Goal: Transaction & Acquisition: Purchase product/service

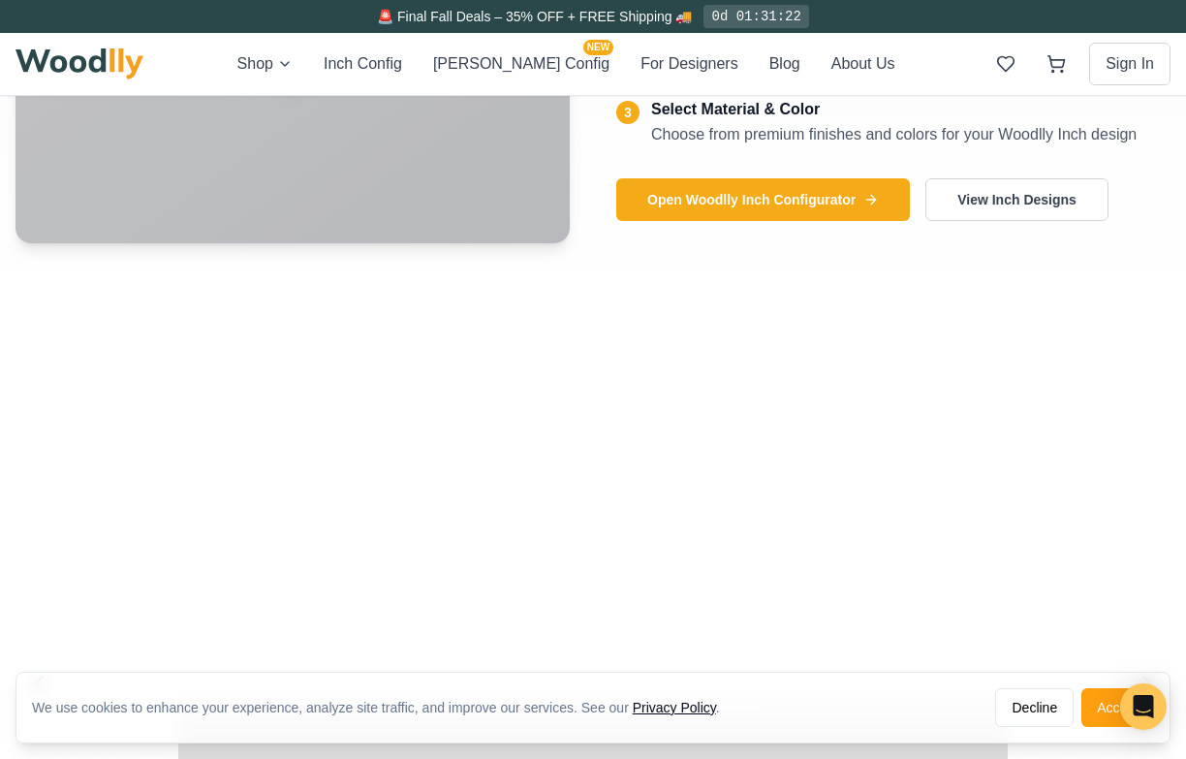
scroll to position [3117, 0]
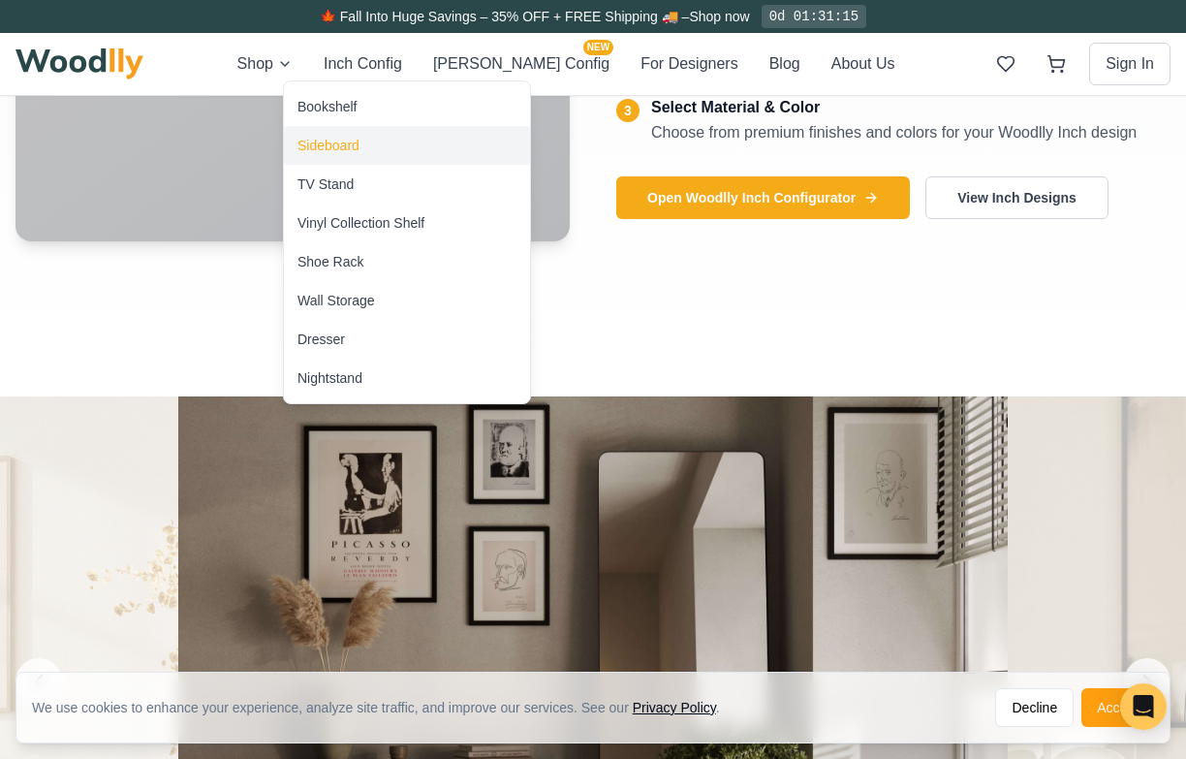
click at [340, 141] on div "Sideboard" at bounding box center [328, 145] width 62 height 19
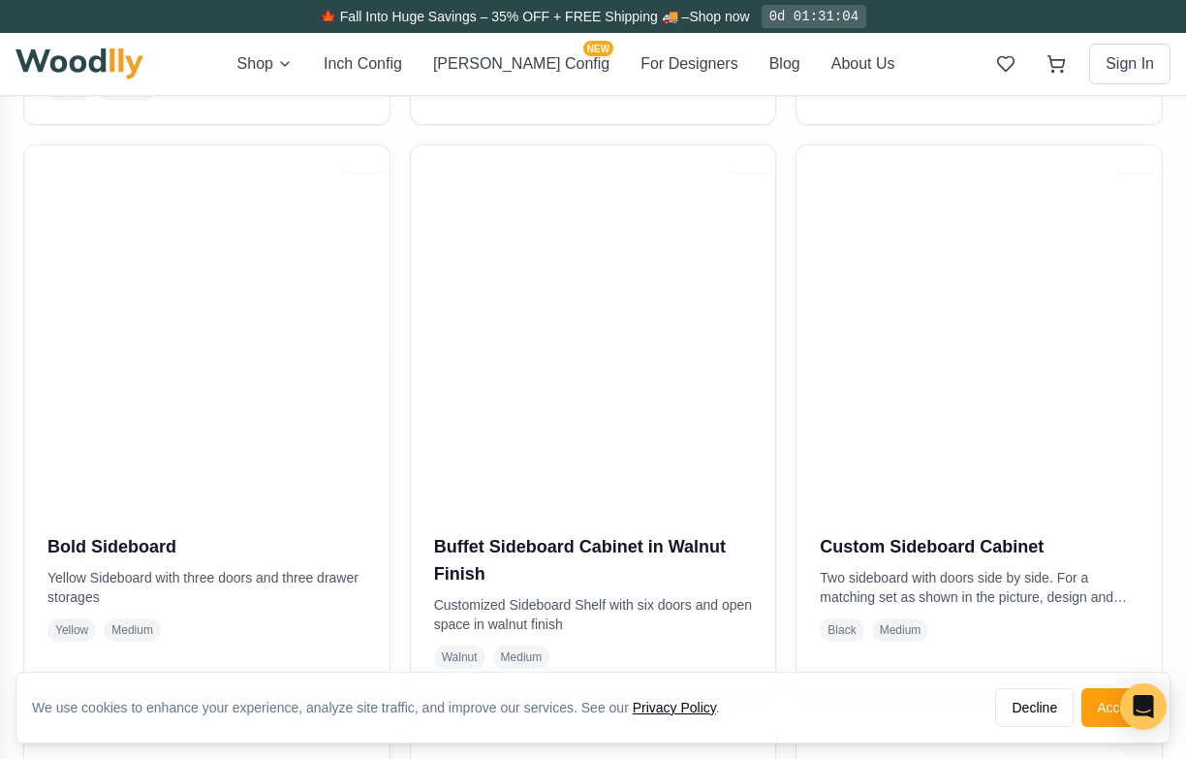
scroll to position [930, 0]
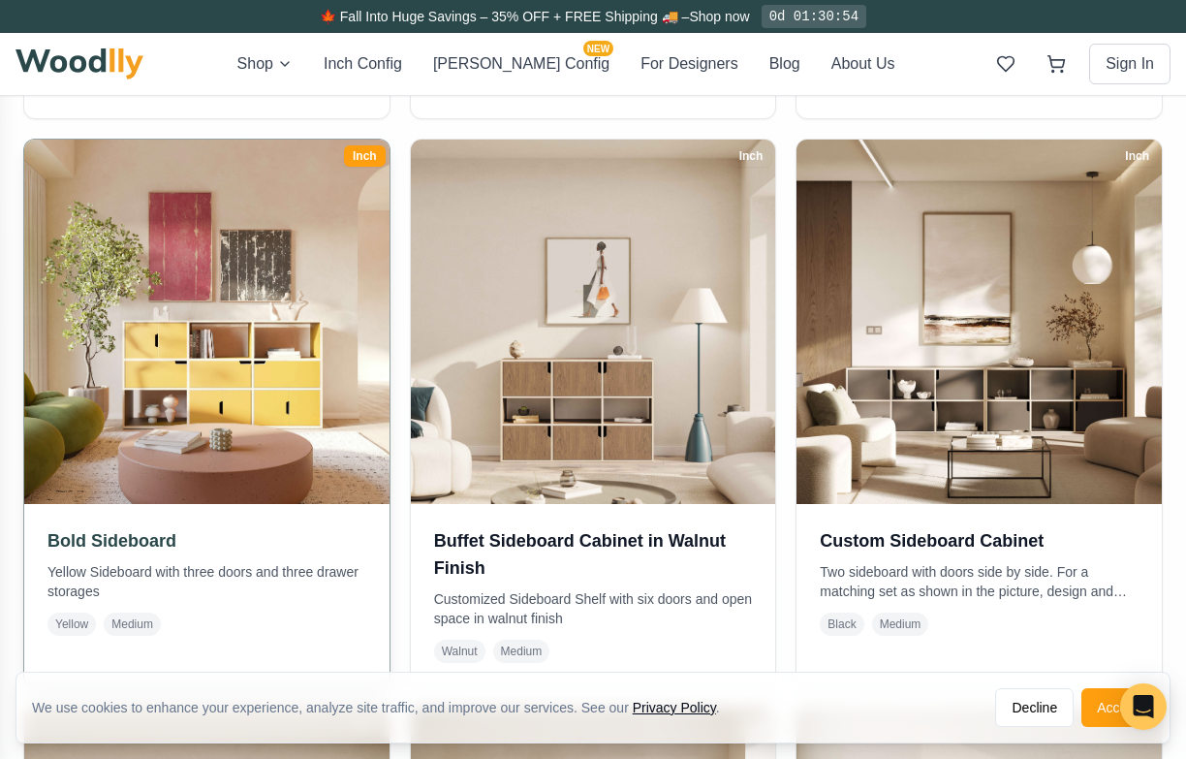
click at [270, 393] on img at bounding box center [207, 321] width 383 height 383
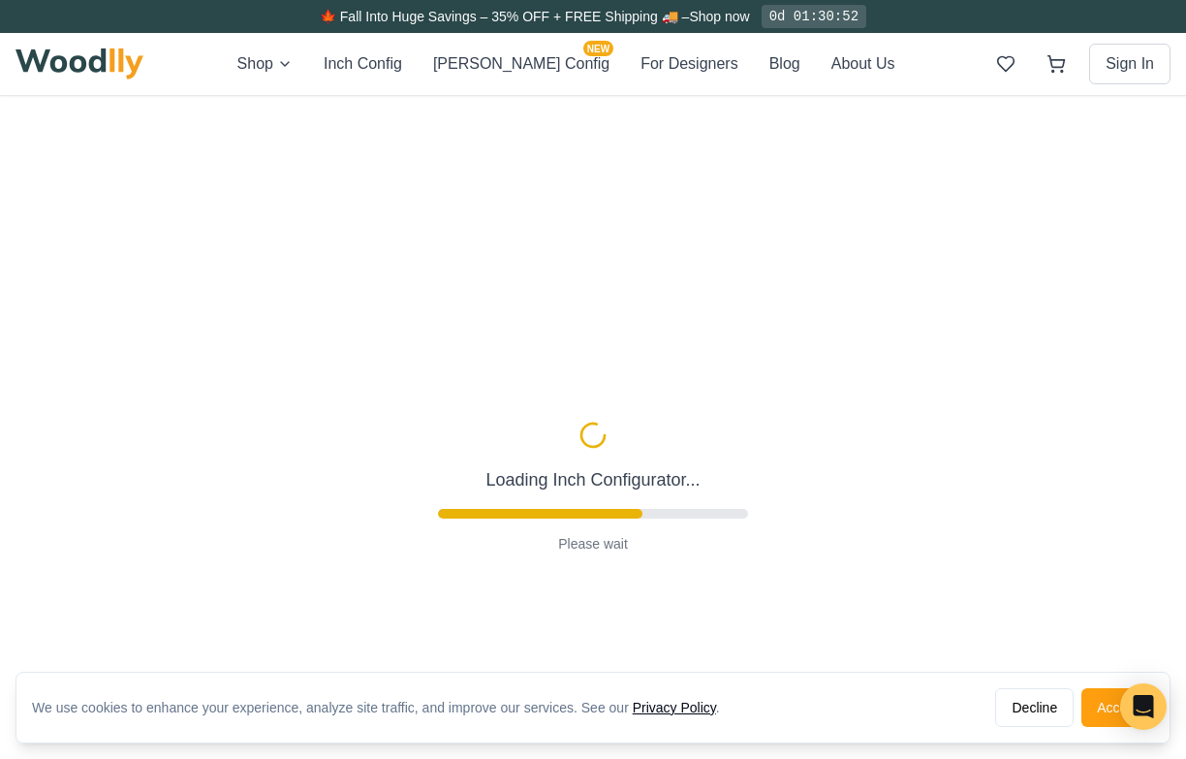
scroll to position [41, 0]
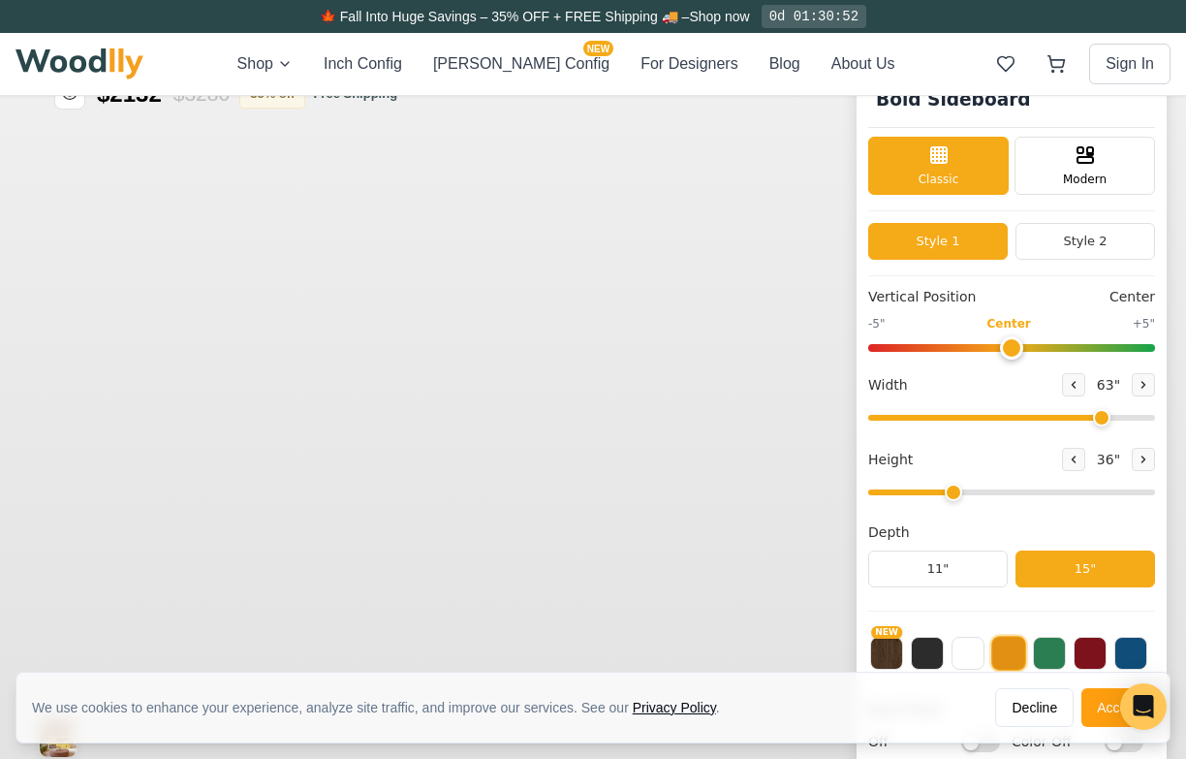
type input "63"
type input "3"
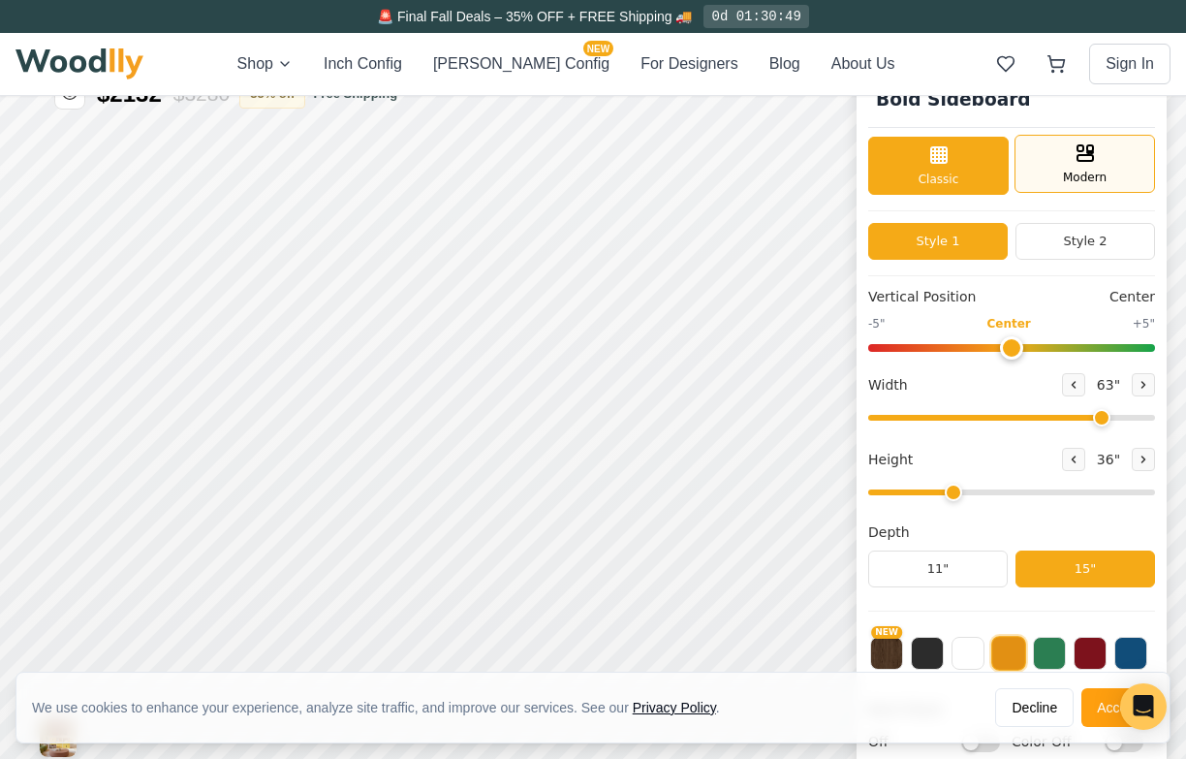
click at [1051, 174] on div "Modern" at bounding box center [1085, 164] width 141 height 58
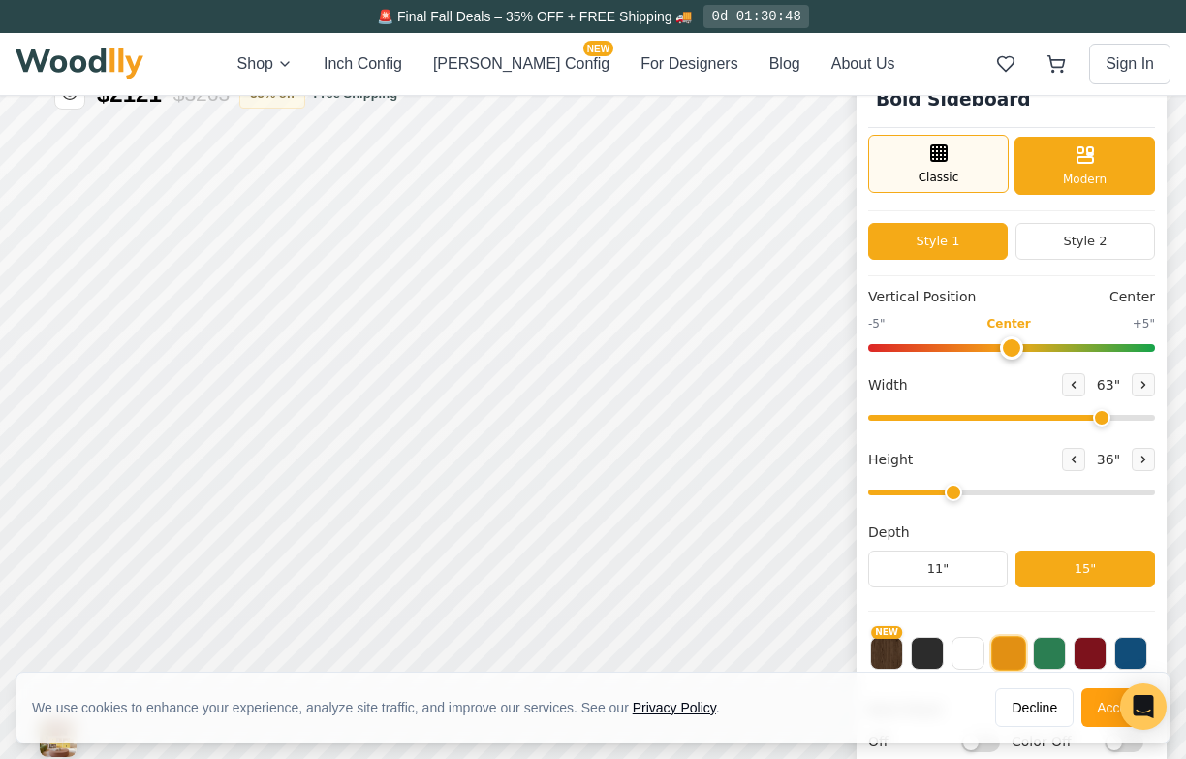
click at [924, 173] on span "Classic" at bounding box center [939, 177] width 41 height 17
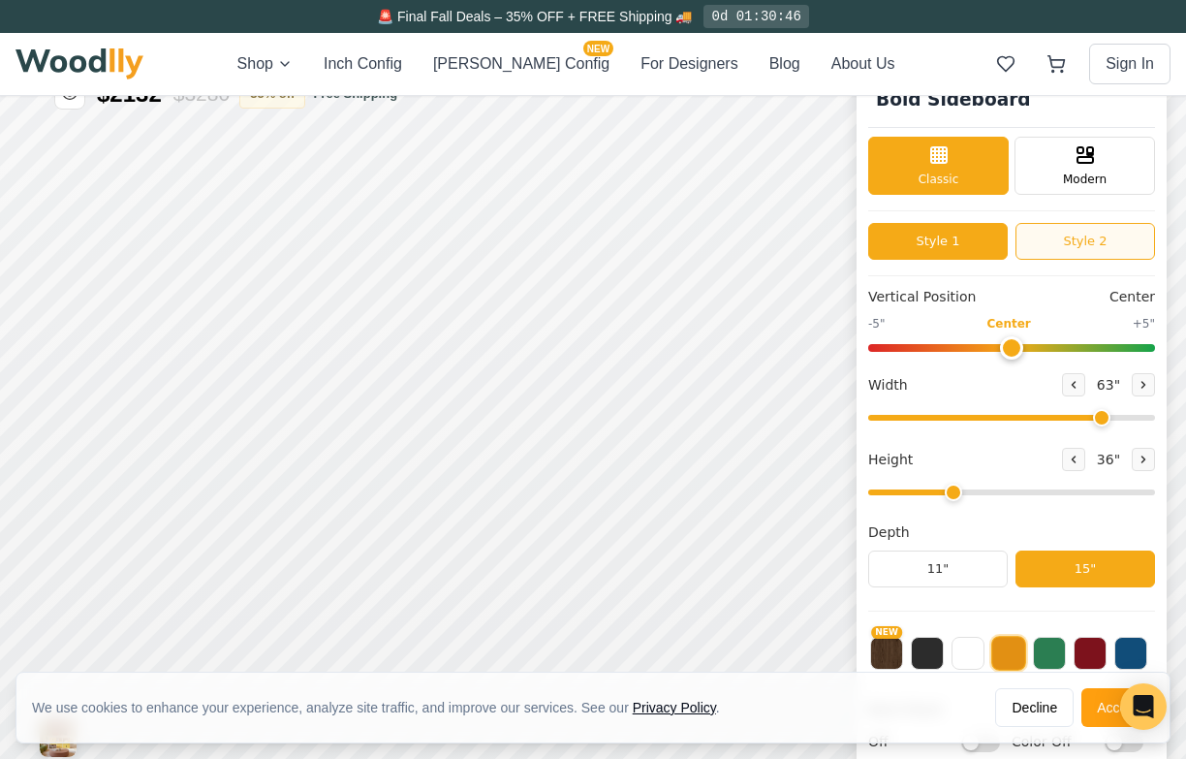
click at [1062, 259] on button "Style 2" at bounding box center [1086, 241] width 140 height 37
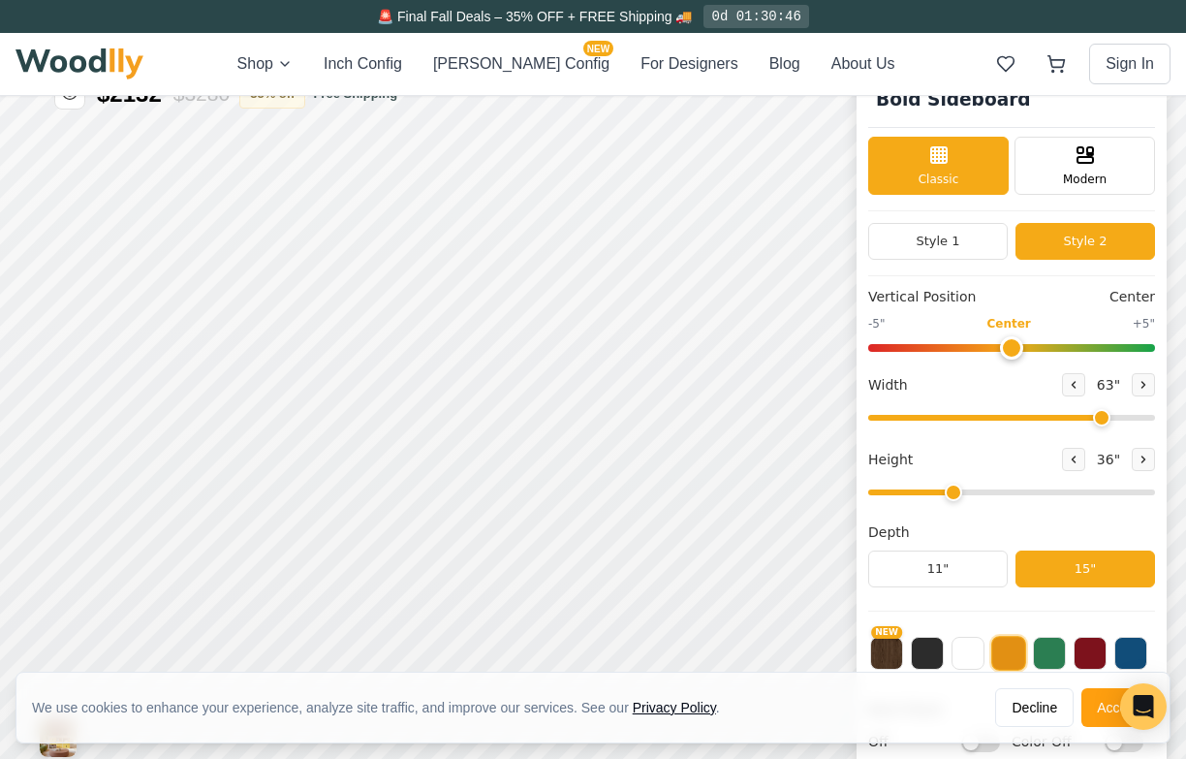
click at [1062, 247] on button "Style 2" at bounding box center [1086, 241] width 140 height 37
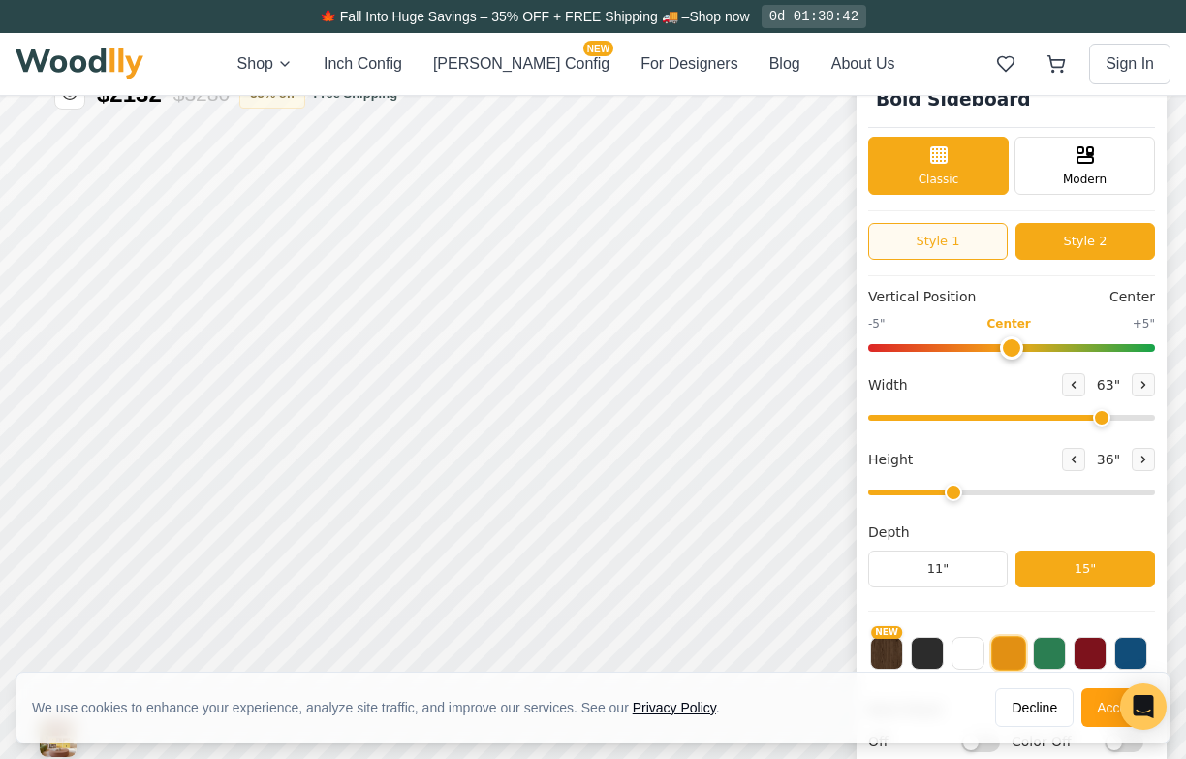
click at [973, 246] on button "Style 1" at bounding box center [938, 241] width 140 height 37
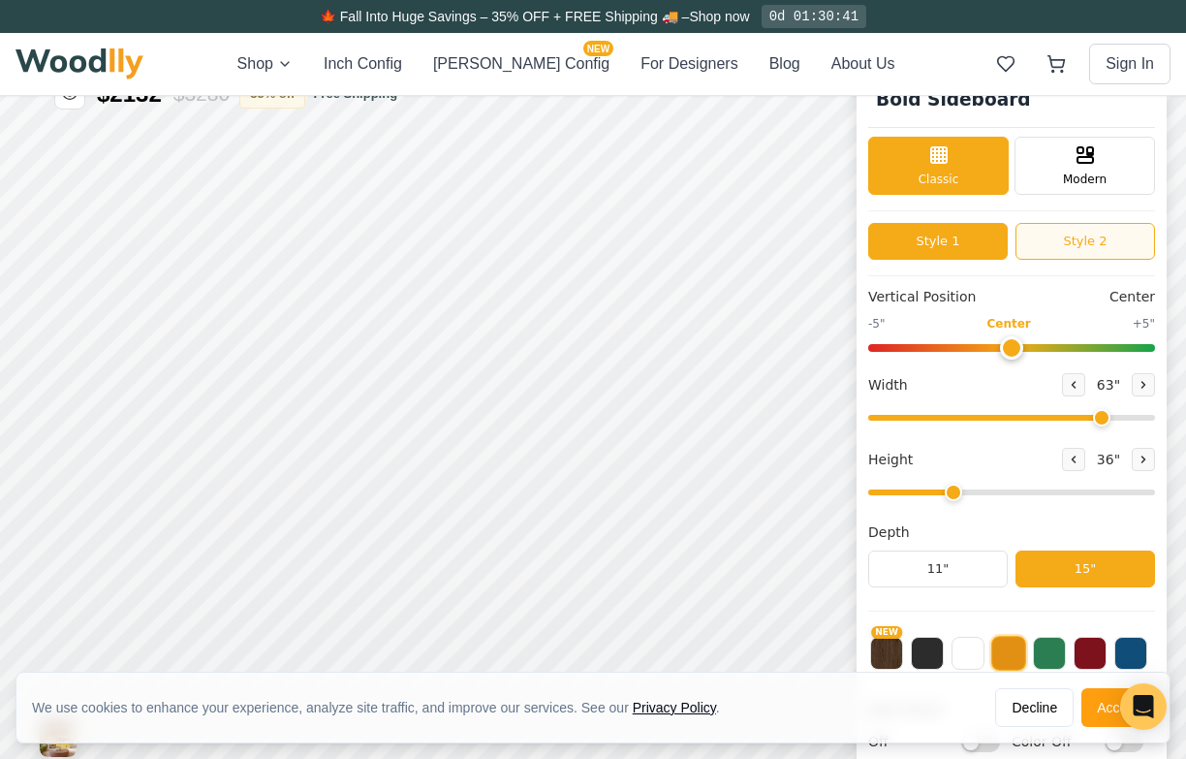
click at [1043, 252] on button "Style 2" at bounding box center [1086, 241] width 140 height 37
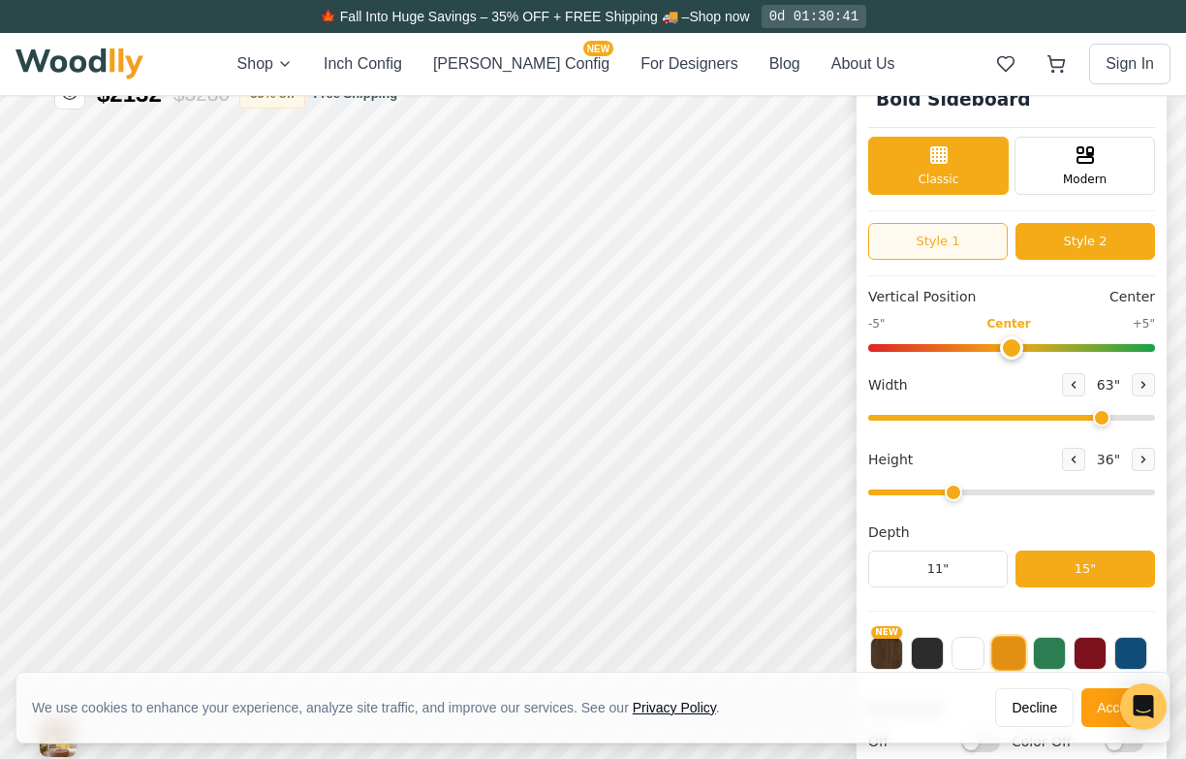
click at [965, 252] on button "Style 1" at bounding box center [938, 241] width 140 height 37
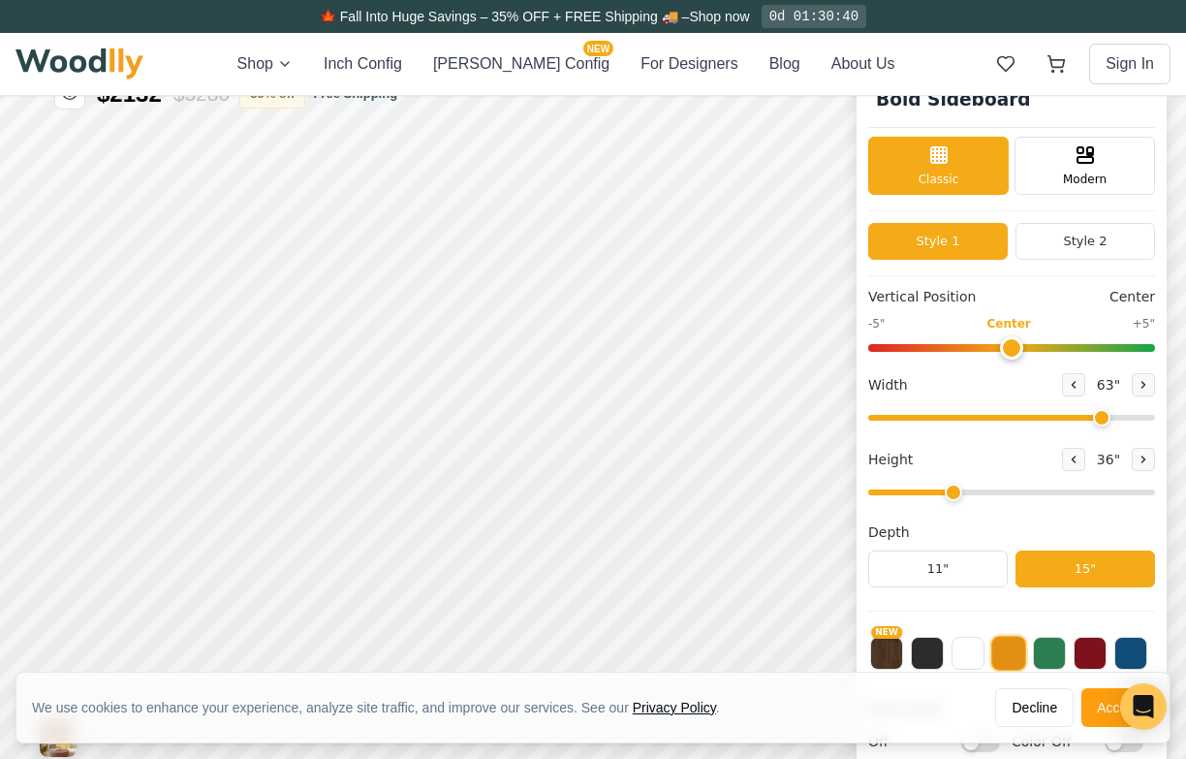
scroll to position [14, 0]
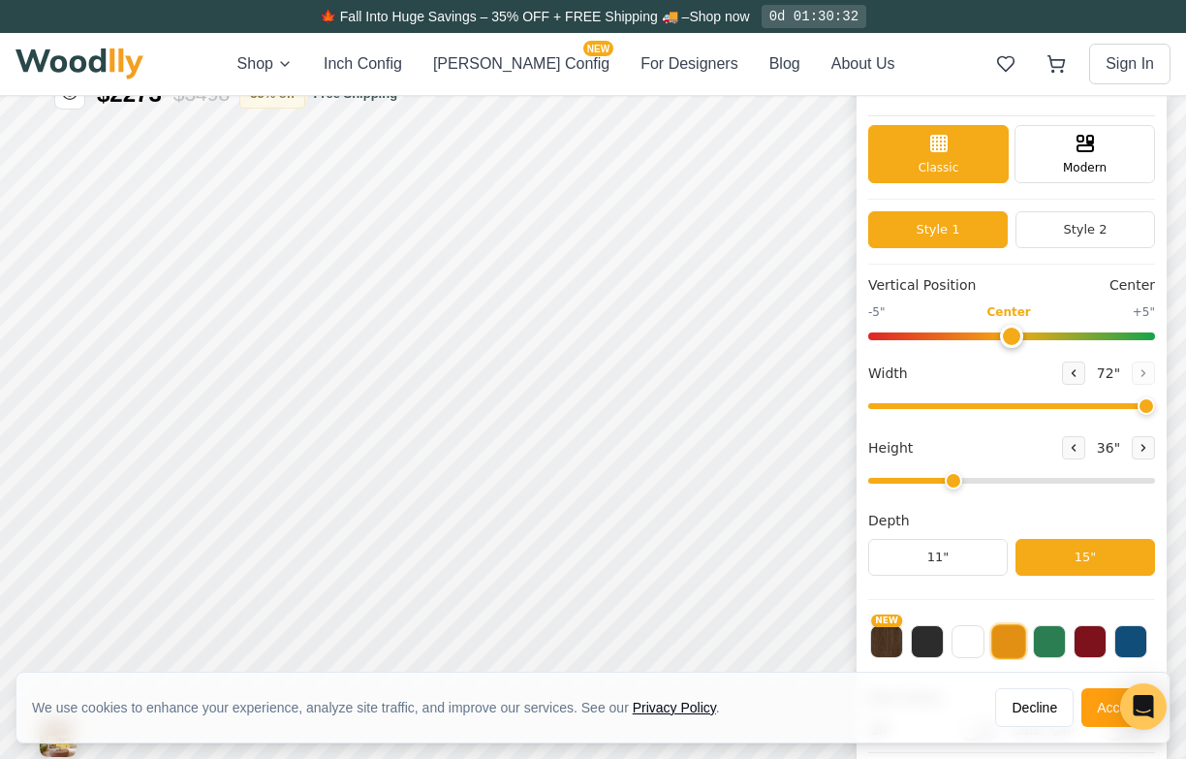
drag, startPoint x: 1091, startPoint y: 408, endPoint x: 1182, endPoint y: 412, distance: 91.2
type input "72"
click at [1155, 409] on input "range" at bounding box center [1011, 406] width 287 height 6
type input "3"
click at [959, 478] on input "range" at bounding box center [1011, 481] width 287 height 6
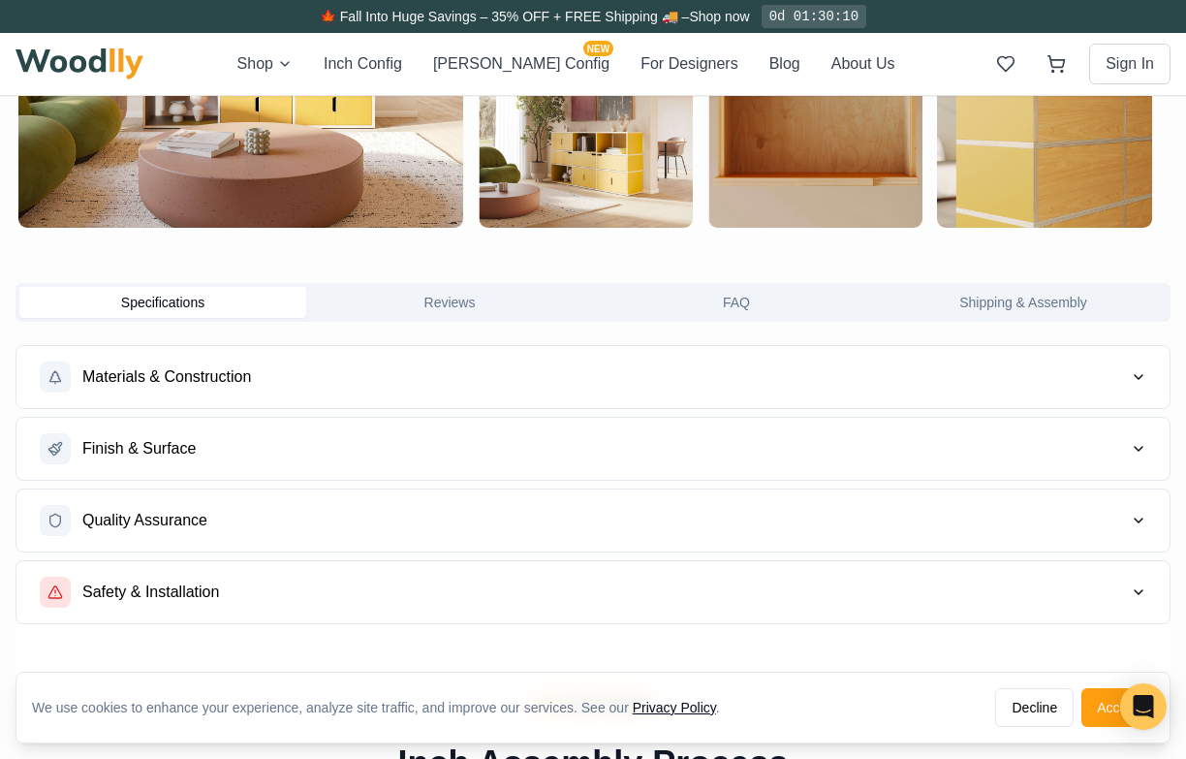
scroll to position [1363, 0]
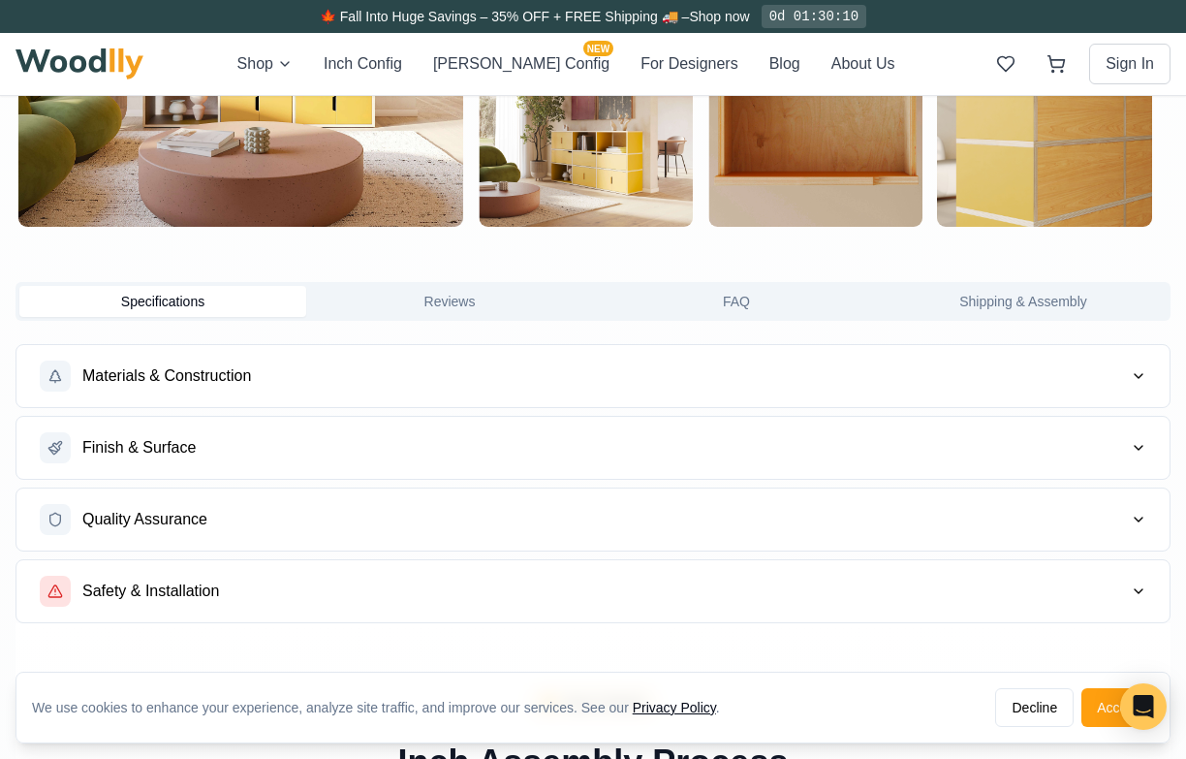
click at [534, 312] on button "Reviews" at bounding box center [449, 301] width 287 height 31
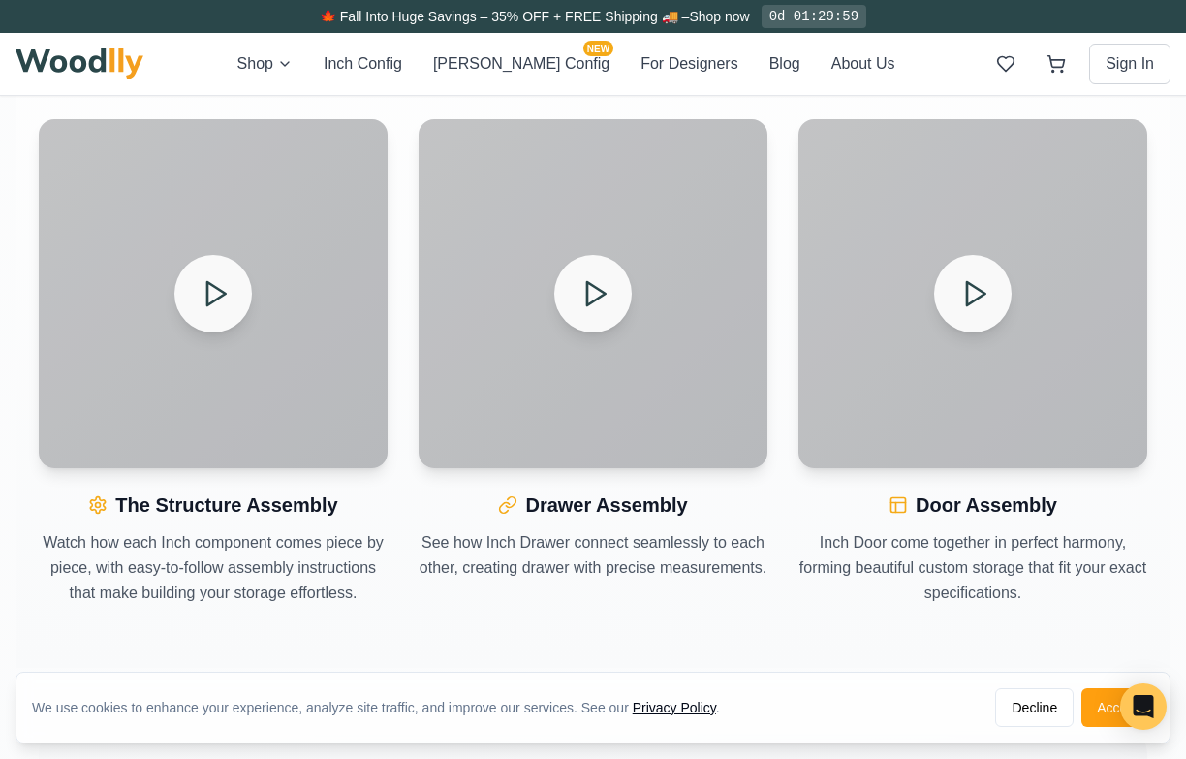
scroll to position [3296, 0]
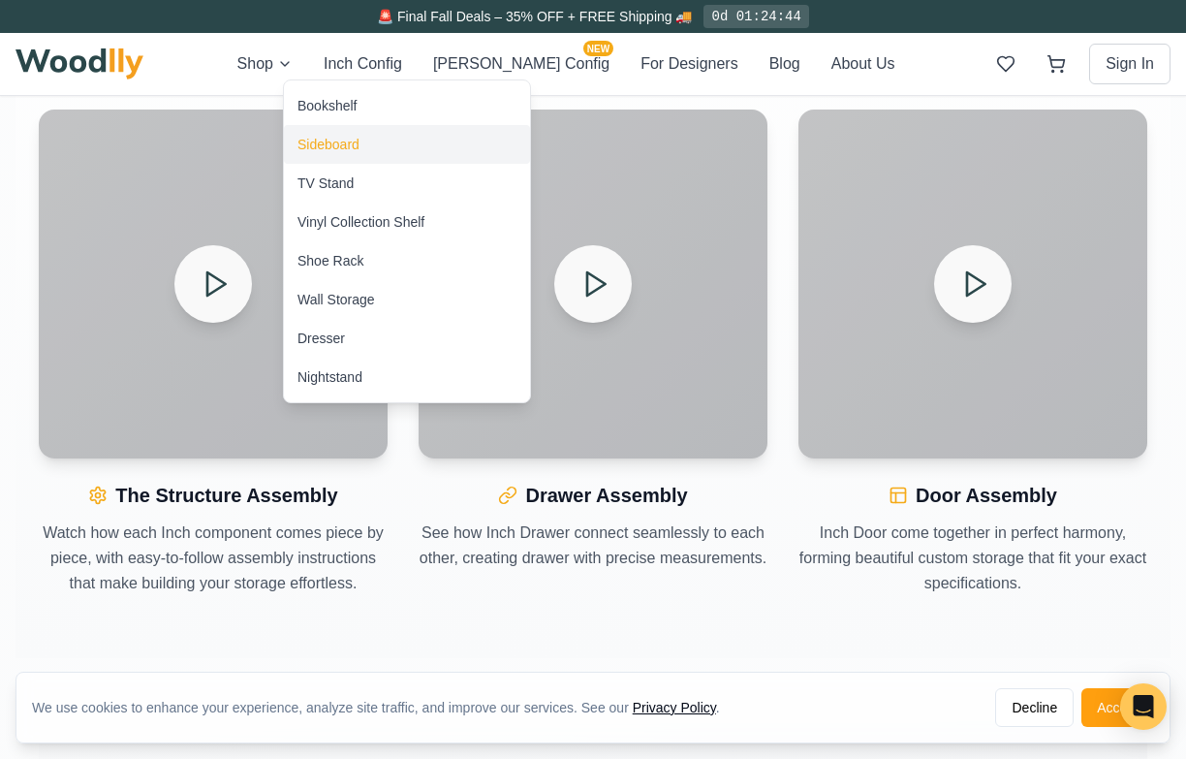
click at [342, 149] on div "Sideboard" at bounding box center [328, 144] width 62 height 19
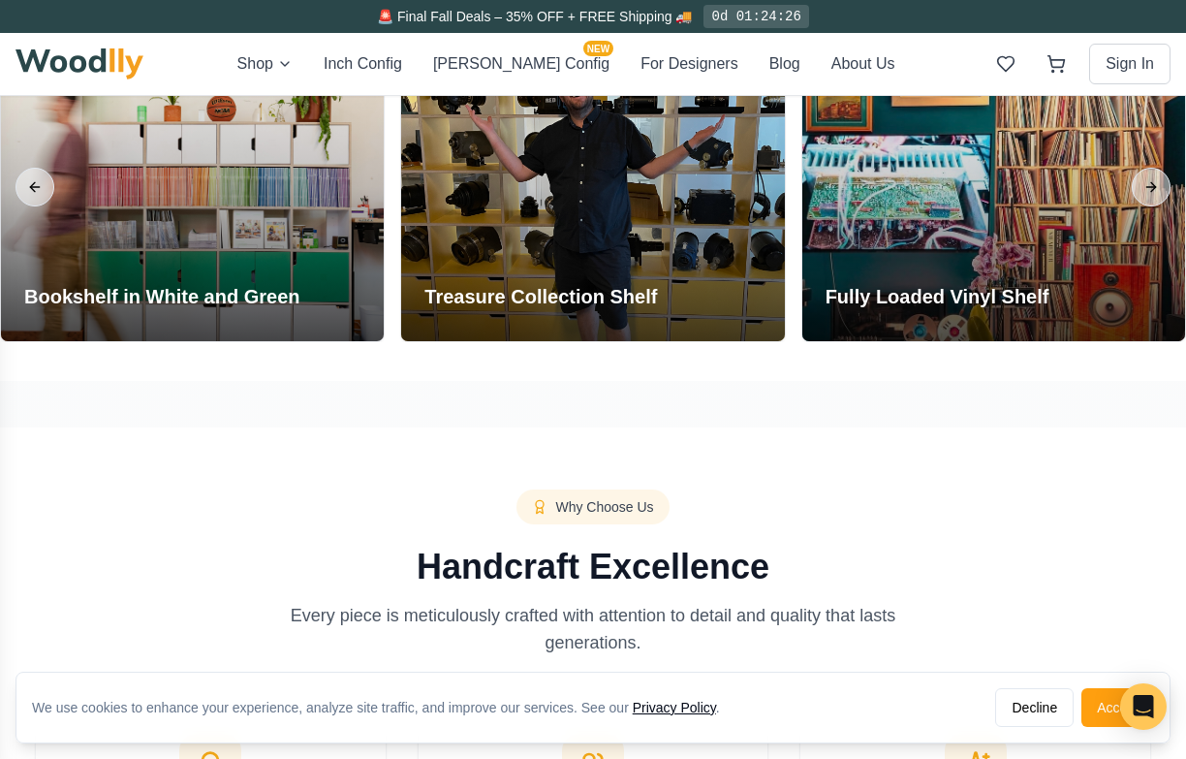
scroll to position [3475, 0]
